Goal: Check status: Check status

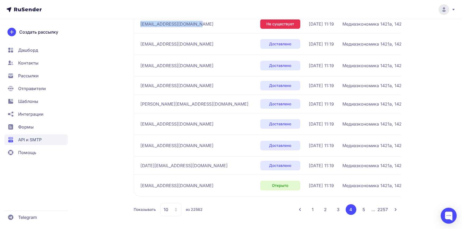
scroll to position [141, 0]
click at [312, 206] on button "1" at bounding box center [312, 209] width 10 height 11
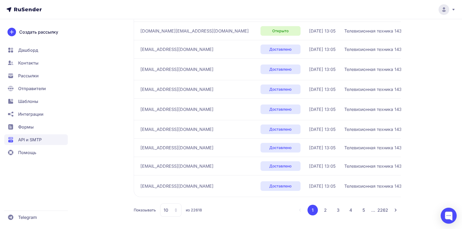
scroll to position [18, 0]
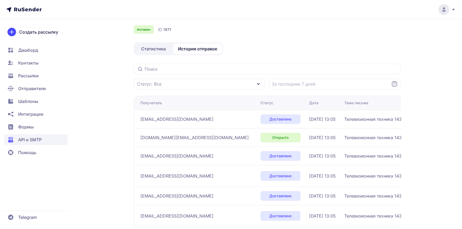
scroll to position [125, 0]
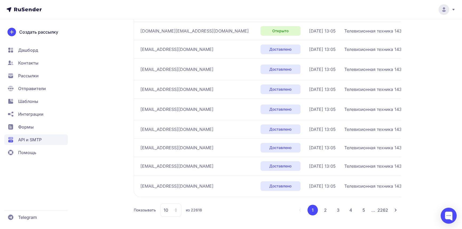
click at [324, 207] on button "2" at bounding box center [325, 210] width 11 height 11
